Goal: Entertainment & Leisure: Browse casually

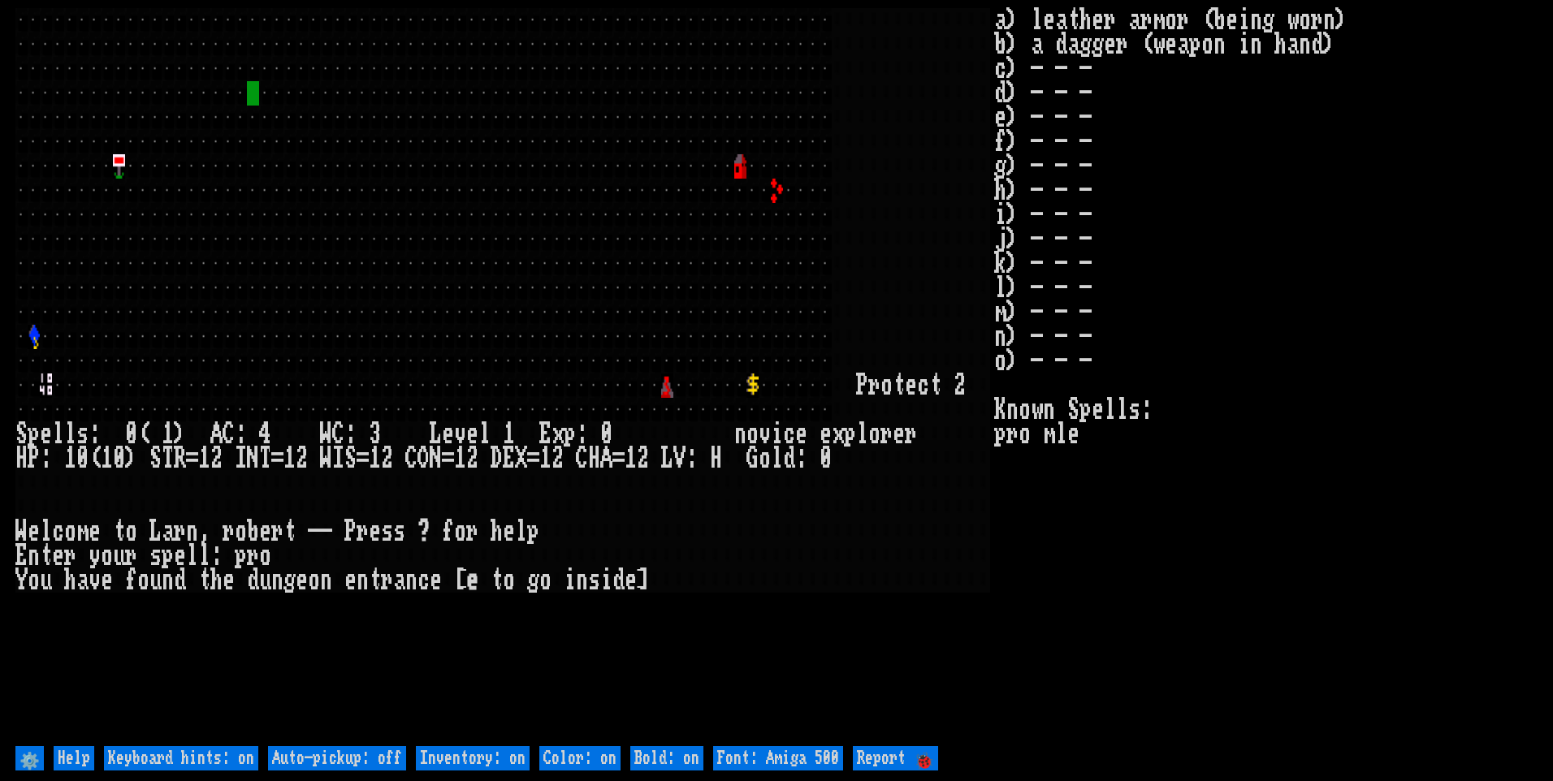
click at [371, 760] on off "Auto-pickup: off" at bounding box center [337, 758] width 138 height 24
type off "Auto-pickup: on"
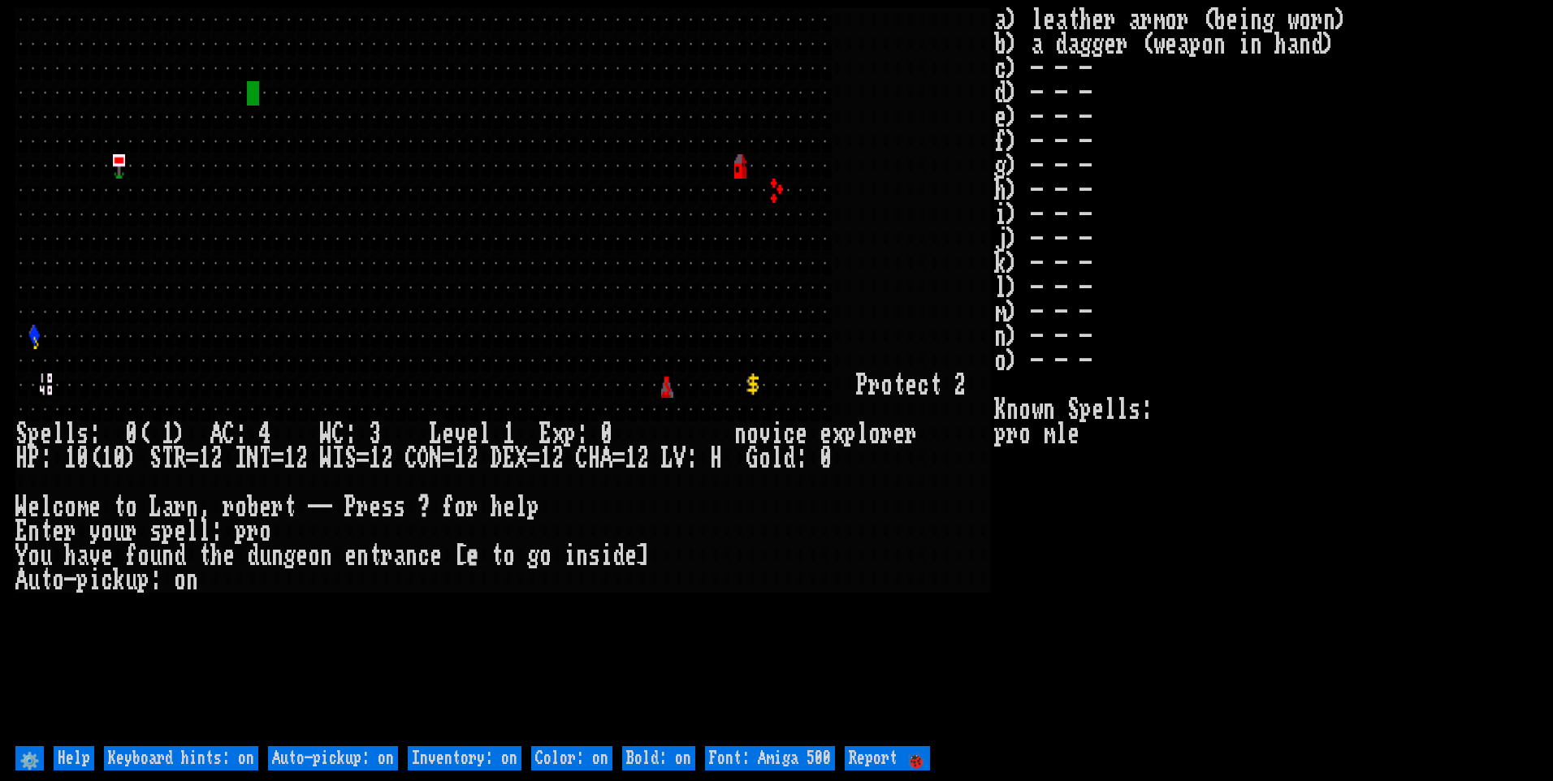
click at [478, 757] on on "Inventory: on" at bounding box center [465, 758] width 114 height 24
type on "Inventory: off"
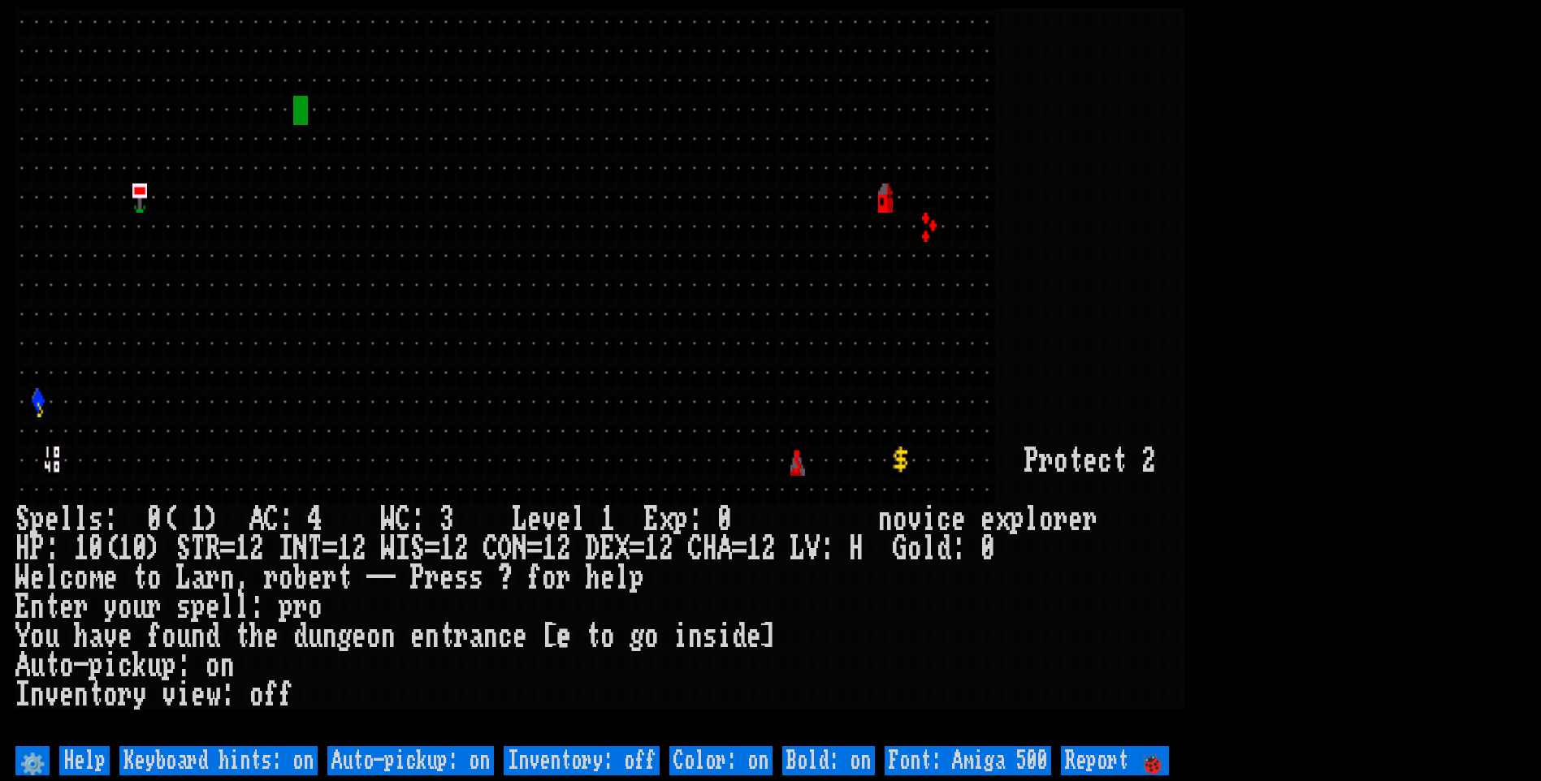
click at [963, 759] on 500 "Font: Amiga 500" at bounding box center [967, 760] width 166 height 29
type 500 "Font: Amiga 1200"
